Goal: Use online tool/utility: Use online tool/utility

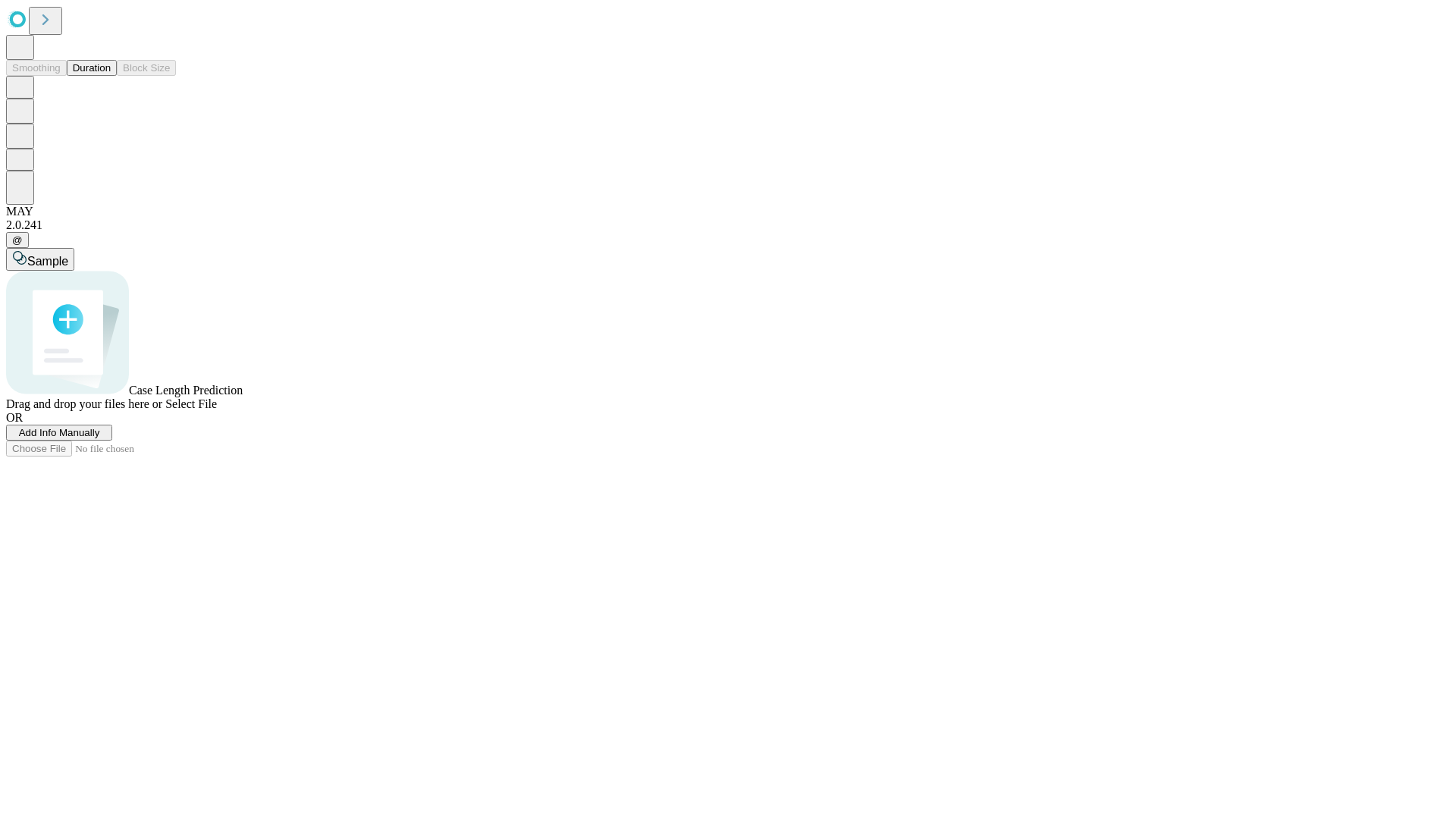
click at [111, 76] on button "Duration" at bounding box center [92, 67] width 50 height 16
click at [68, 255] on span "Sample" at bounding box center [47, 261] width 41 height 13
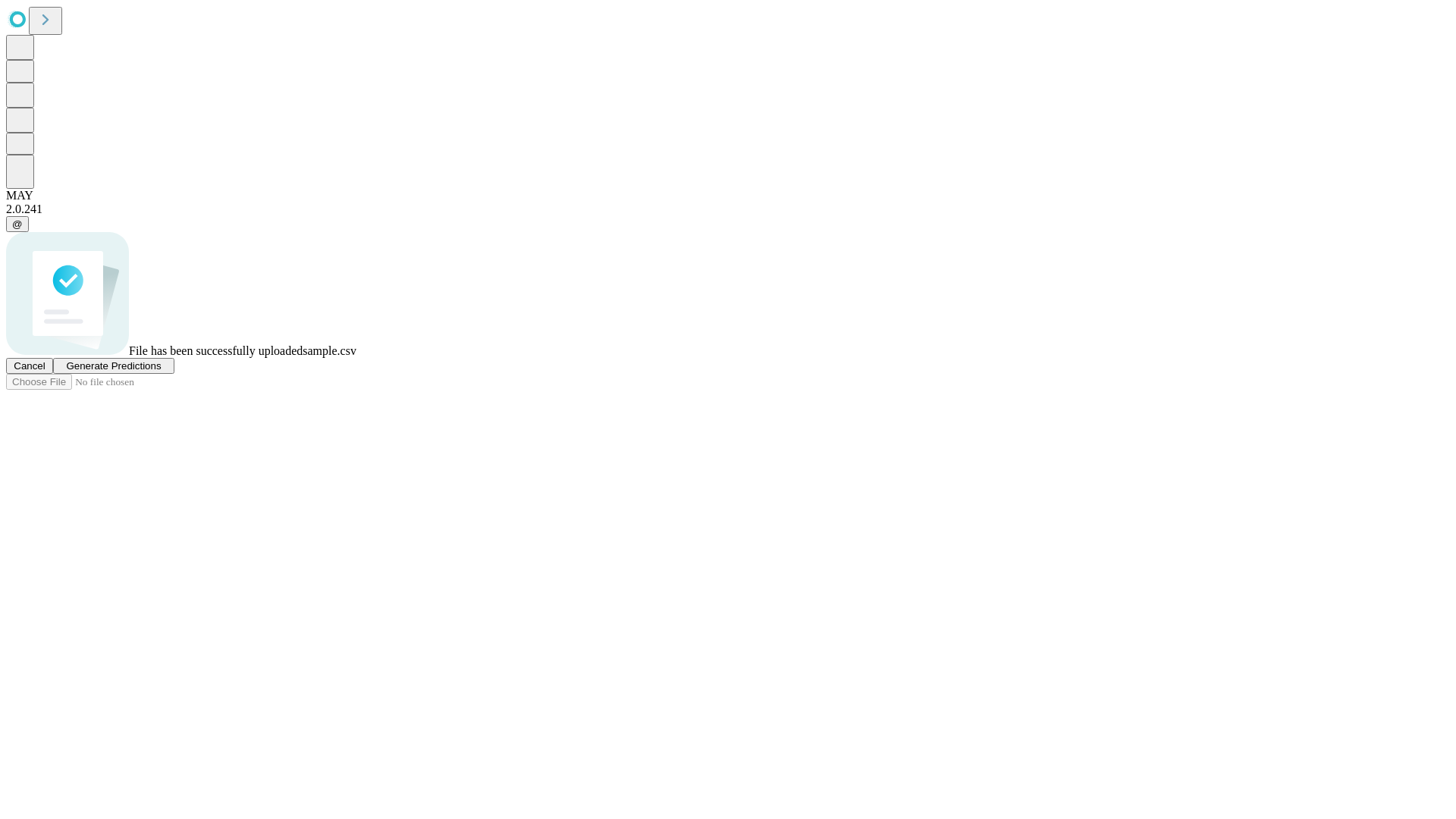
click at [161, 371] on span "Generate Predictions" at bounding box center [113, 365] width 95 height 12
